Goal: Task Accomplishment & Management: Manage account settings

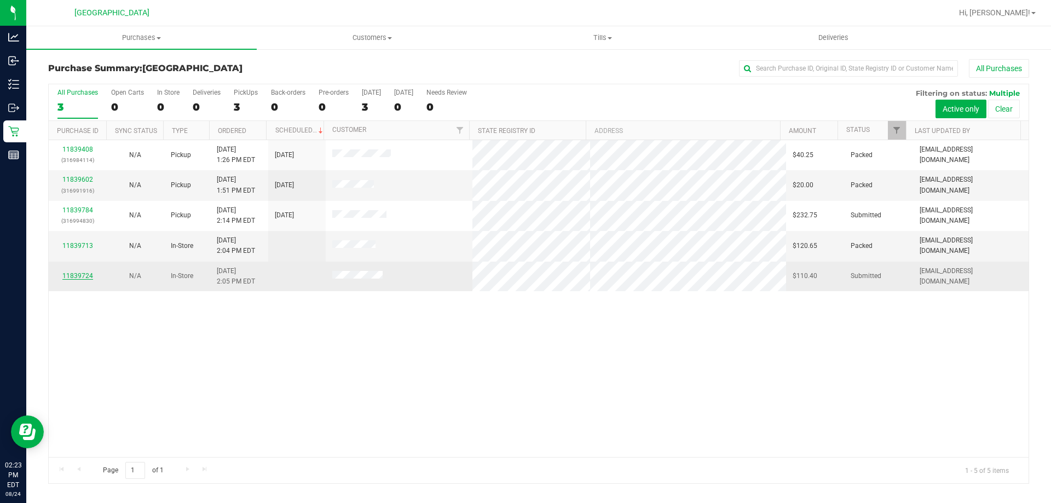
click at [88, 276] on link "11839724" at bounding box center [77, 276] width 31 height 8
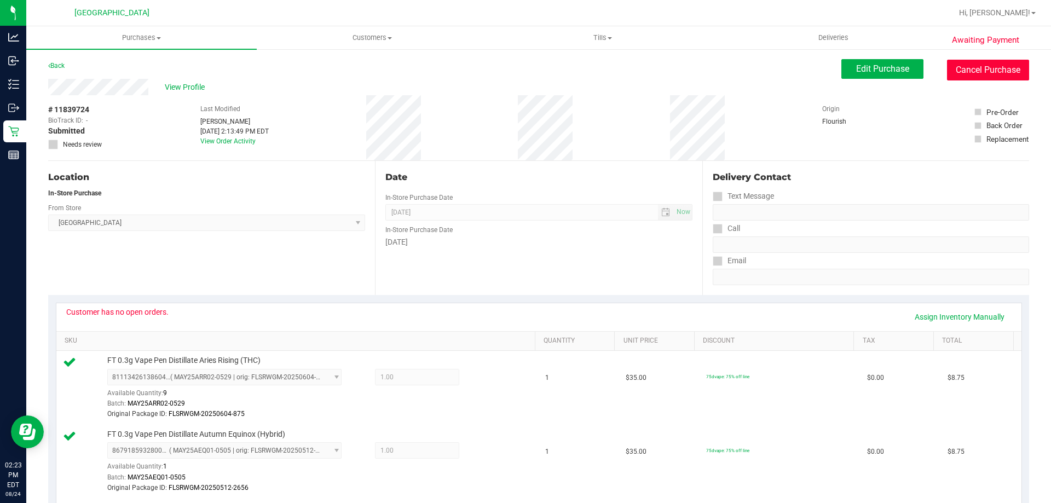
click at [981, 72] on button "Cancel Purchase" at bounding box center [988, 70] width 82 height 21
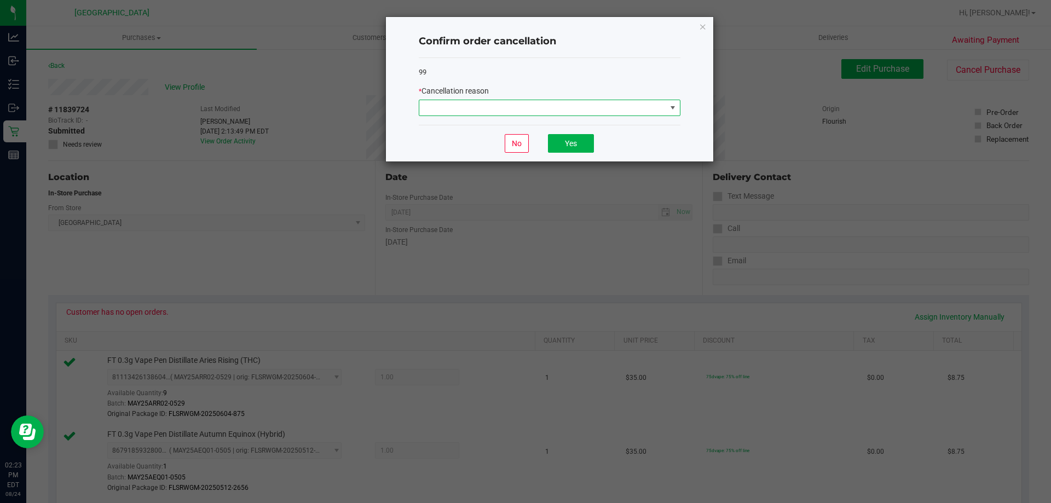
click at [602, 106] on span at bounding box center [542, 107] width 247 height 15
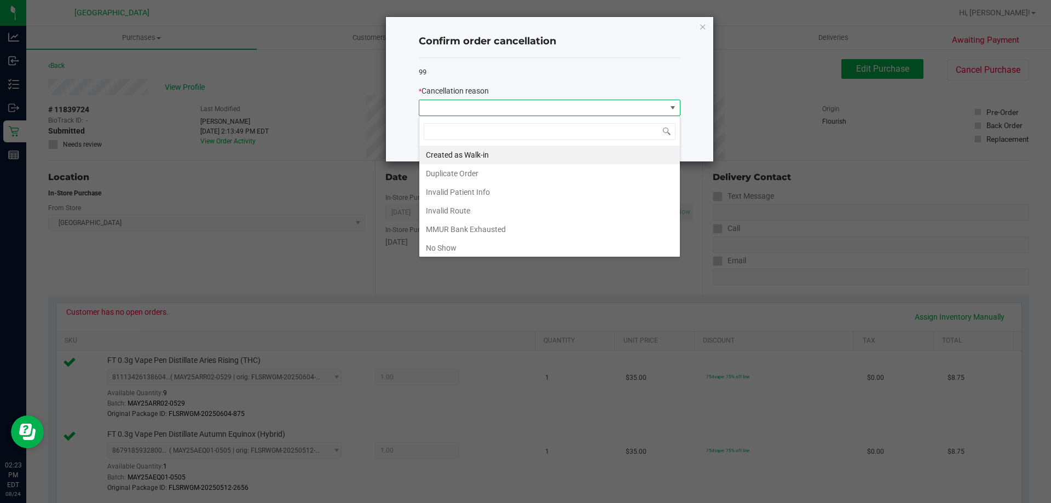
scroll to position [16, 262]
click at [488, 225] on li "MMUR Bank Exhausted" at bounding box center [549, 229] width 261 height 19
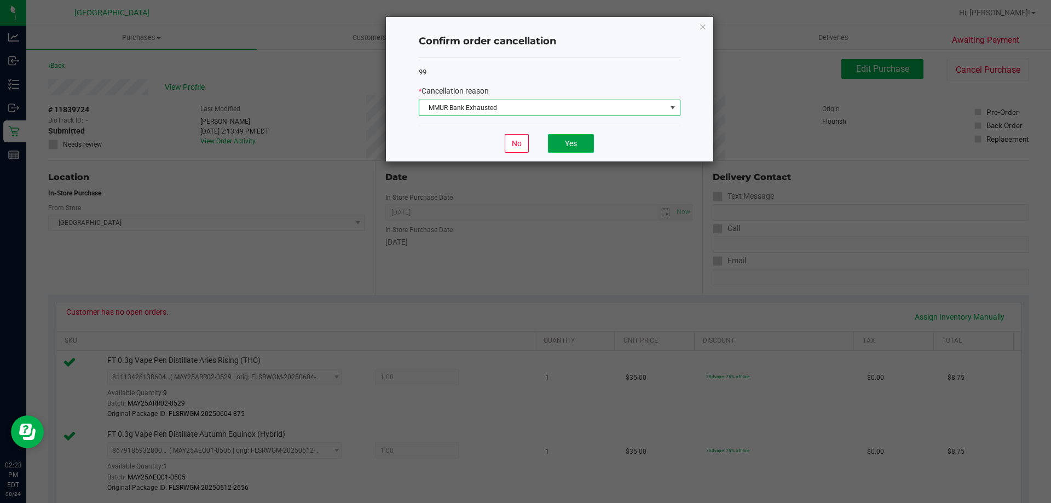
click at [562, 145] on button "Yes" at bounding box center [571, 143] width 46 height 19
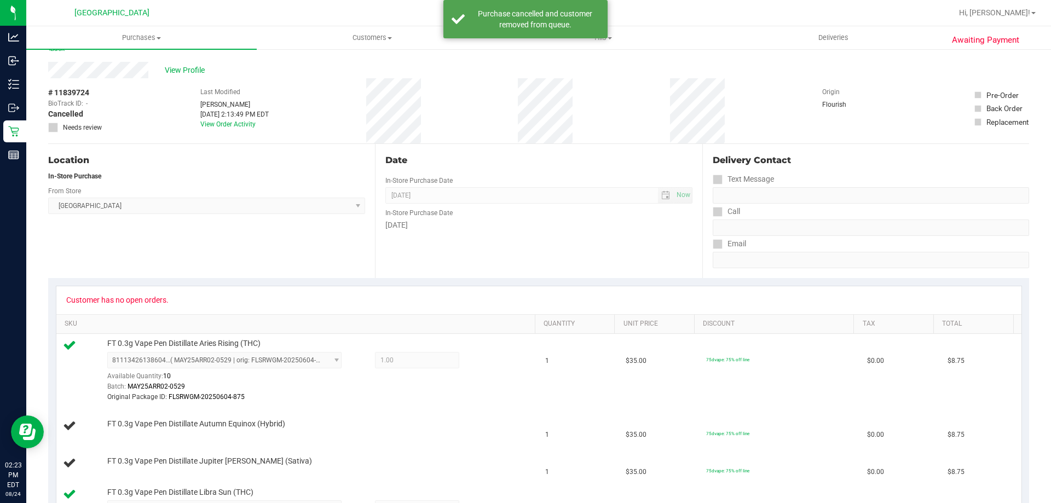
scroll to position [0, 0]
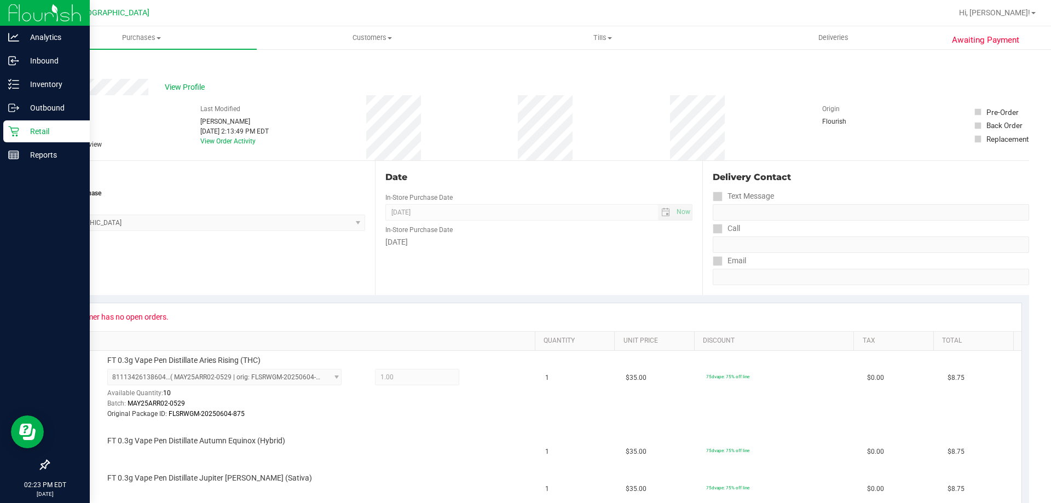
click at [16, 137] on div "Retail" at bounding box center [46, 131] width 87 height 22
